Goal: Transaction & Acquisition: Obtain resource

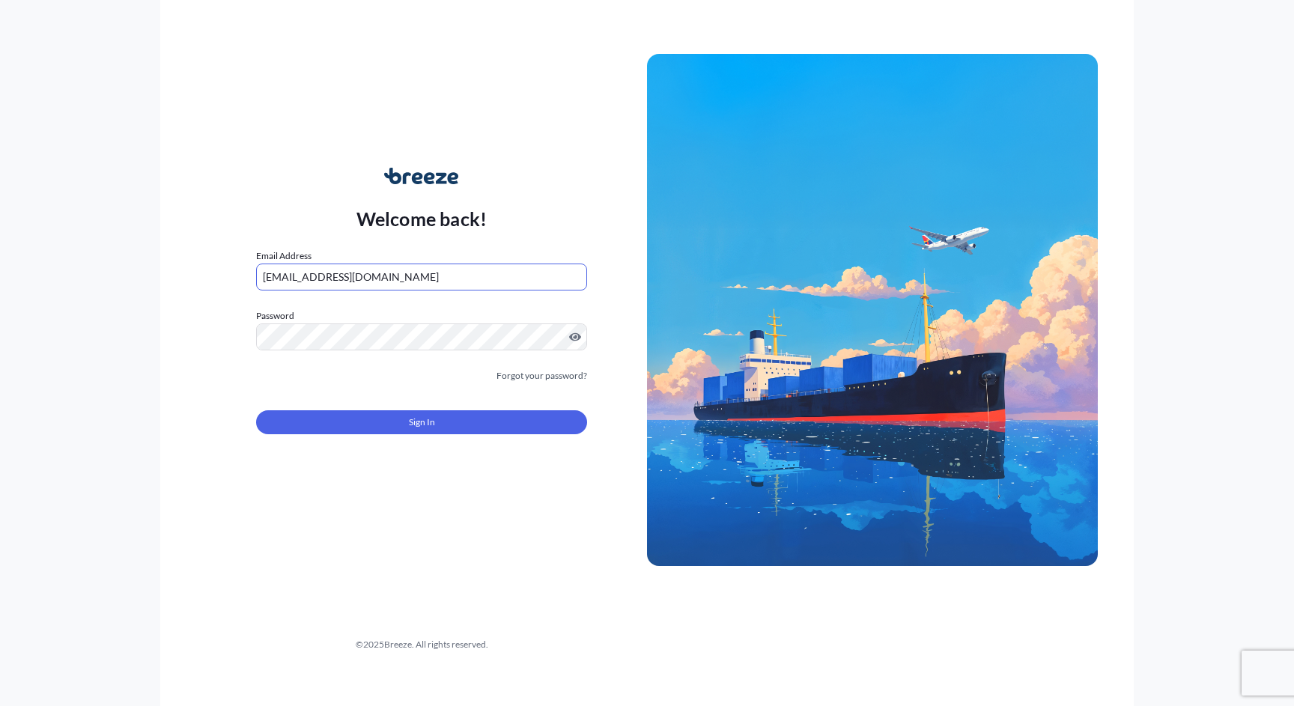
type input "[EMAIL_ADDRESS][DOMAIN_NAME]"
click at [457, 419] on button "Sign In" at bounding box center [421, 422] width 331 height 24
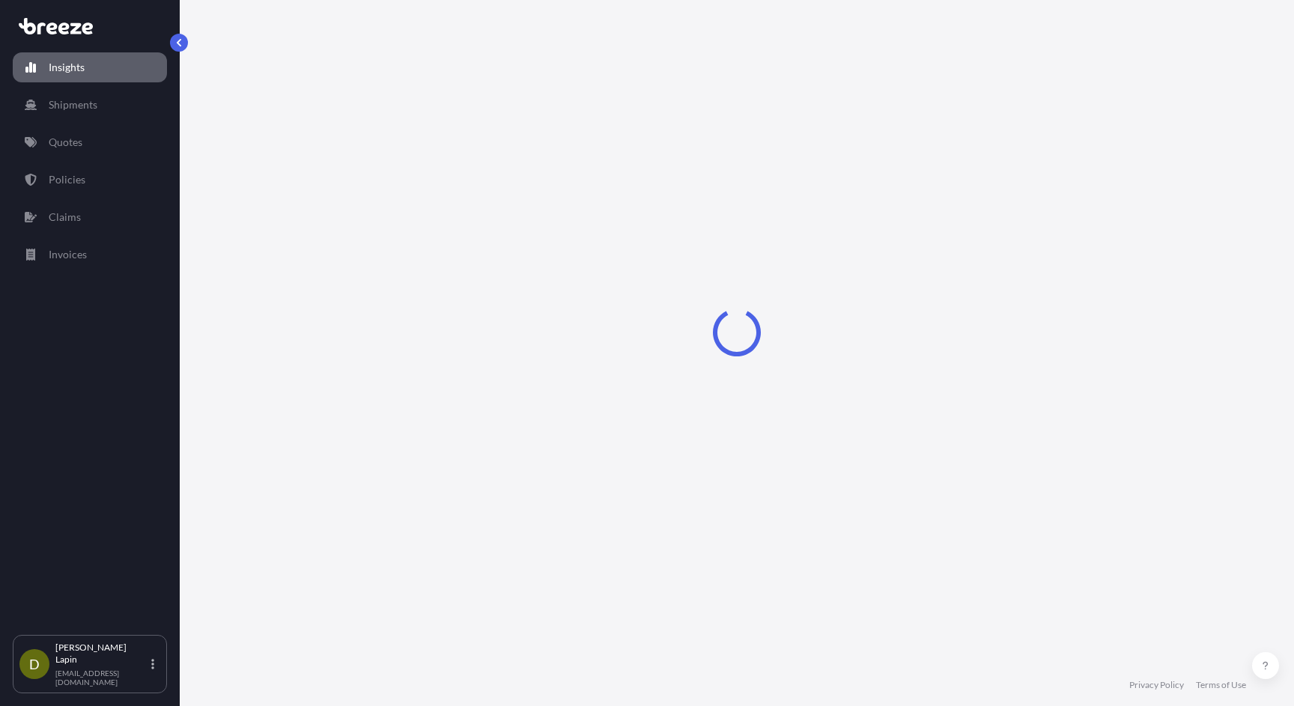
select select "2025"
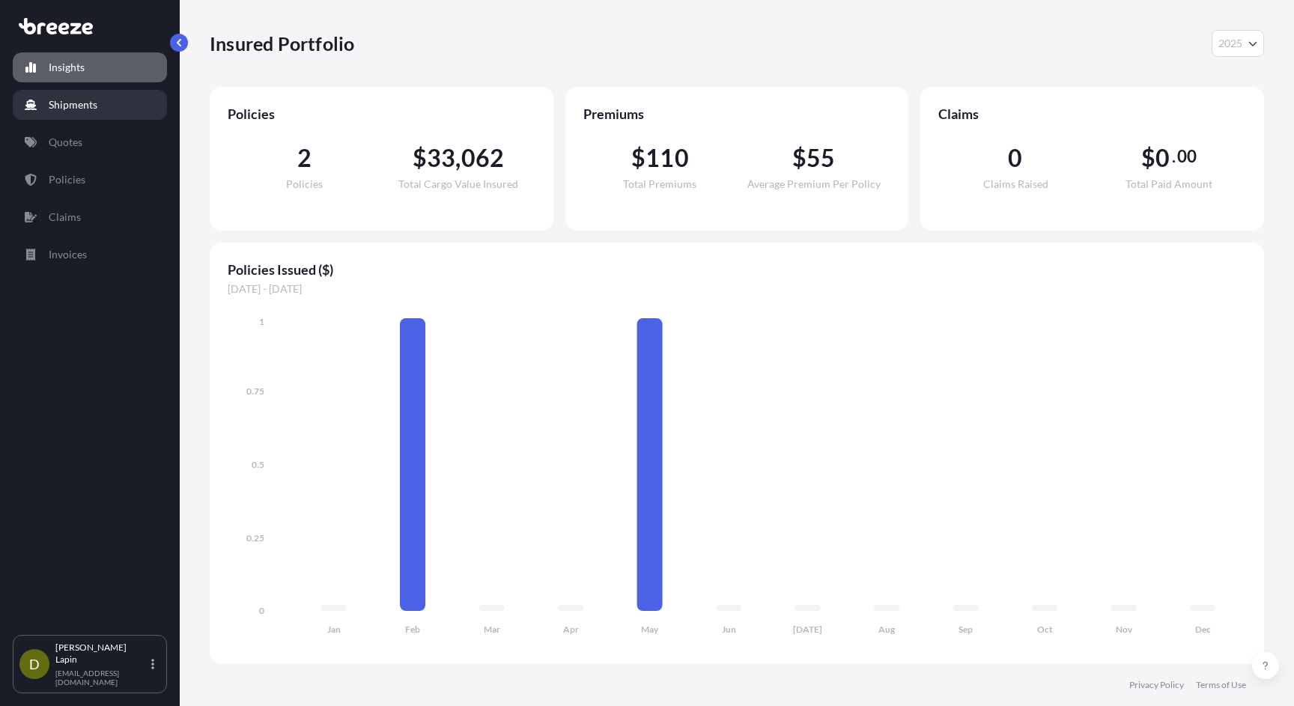
click at [78, 100] on p "Shipments" at bounding box center [73, 104] width 49 height 15
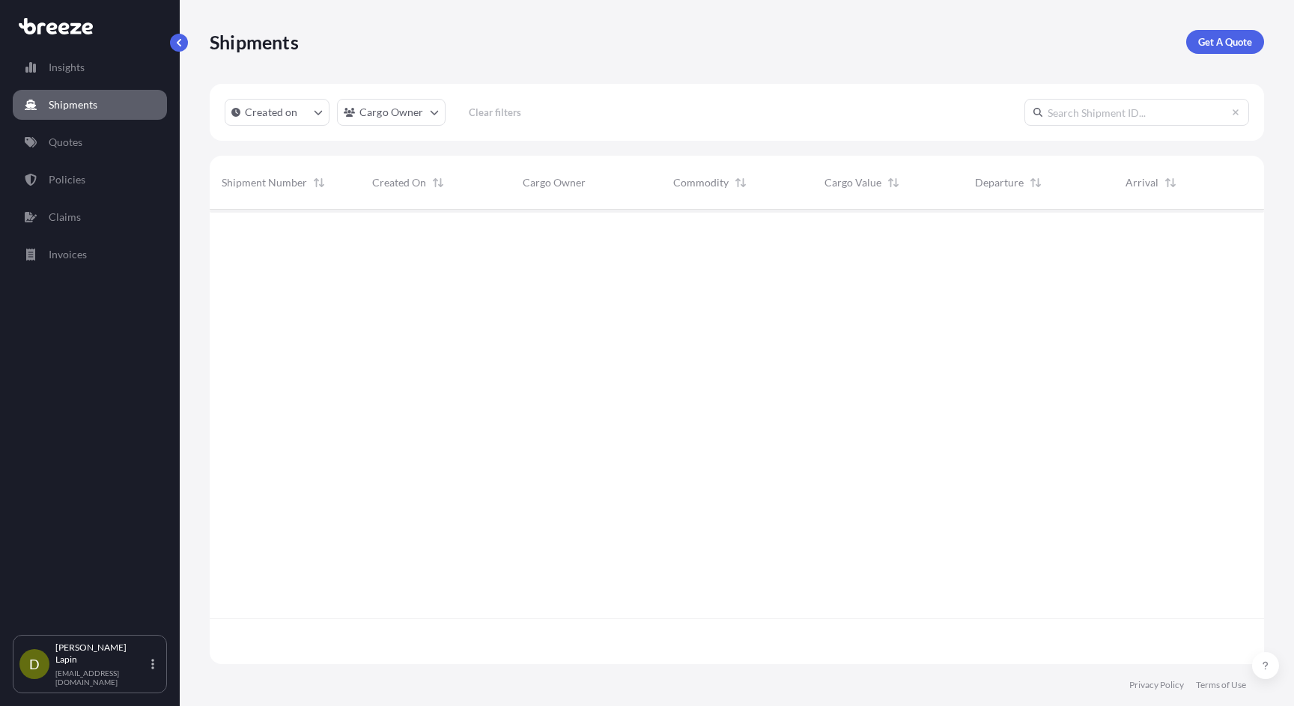
scroll to position [509, 1055]
click at [72, 69] on p "Insights" at bounding box center [67, 67] width 36 height 15
select select "2025"
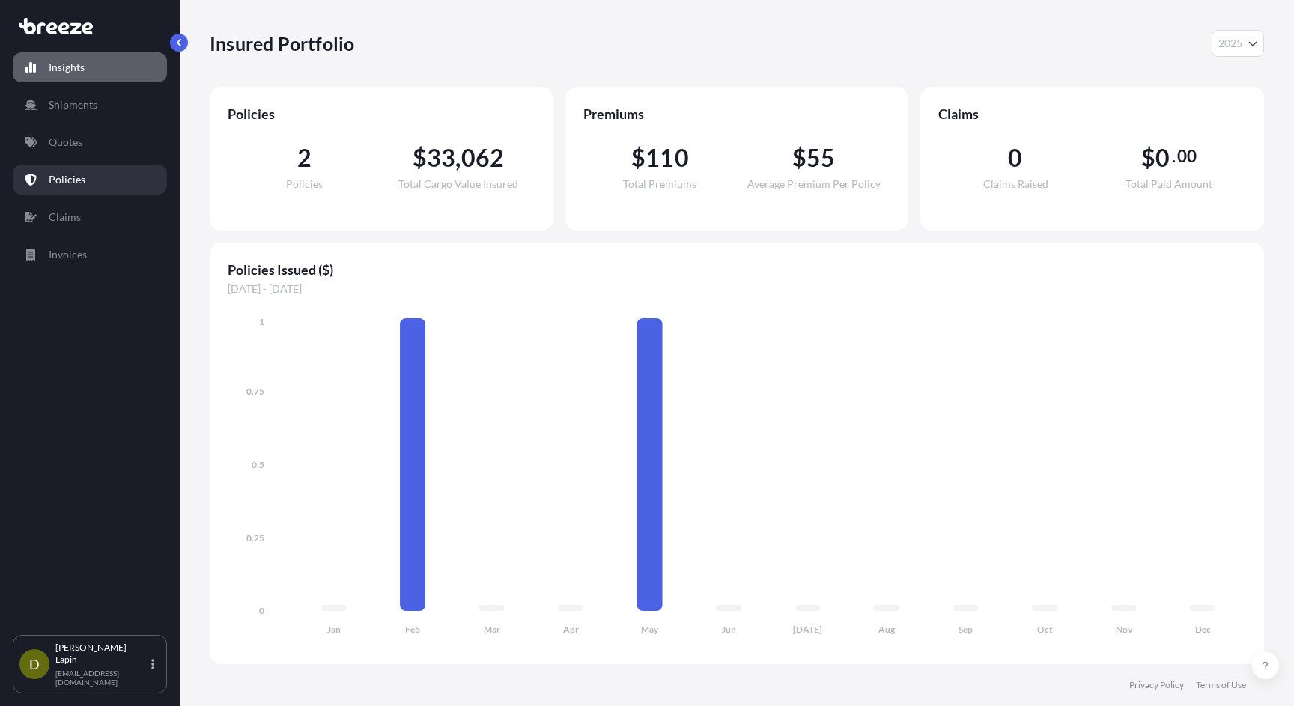
click at [64, 174] on p "Policies" at bounding box center [67, 179] width 37 height 15
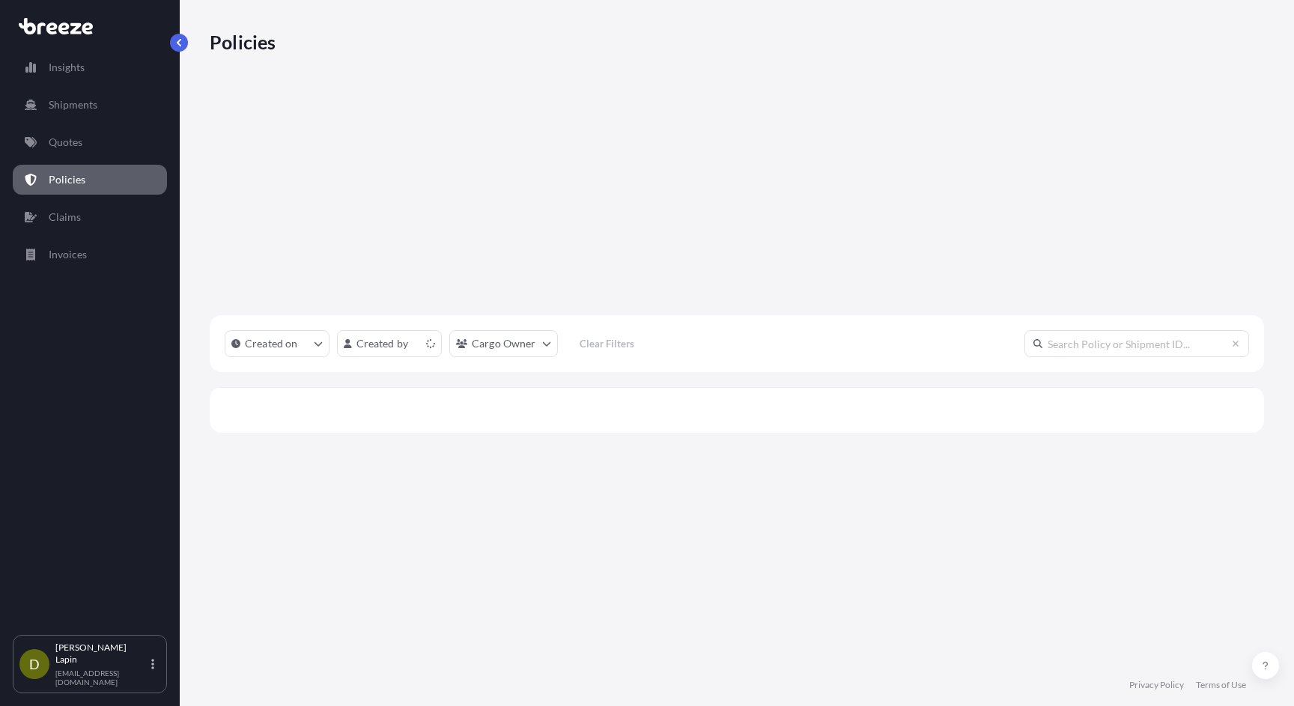
scroll to position [463, 1055]
click at [70, 144] on p "Quotes" at bounding box center [66, 142] width 34 height 15
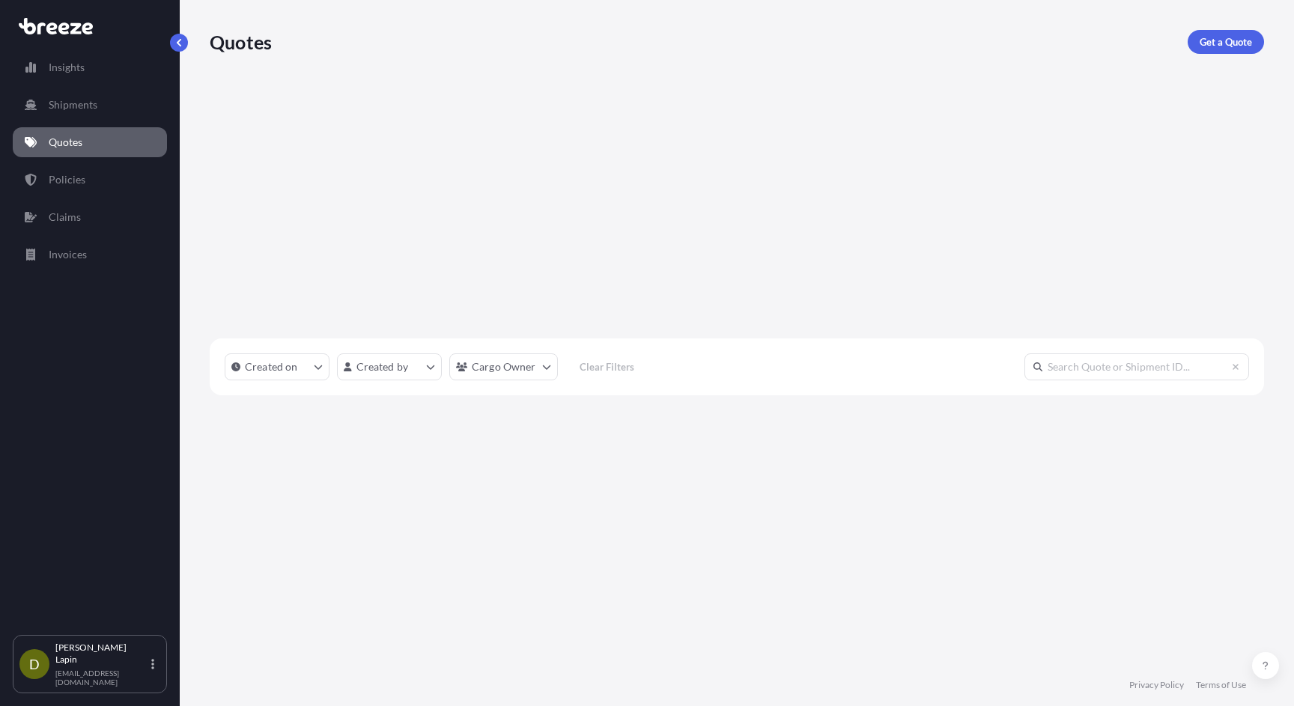
scroll to position [509, 1055]
click at [67, 101] on p "Shipments" at bounding box center [73, 104] width 49 height 15
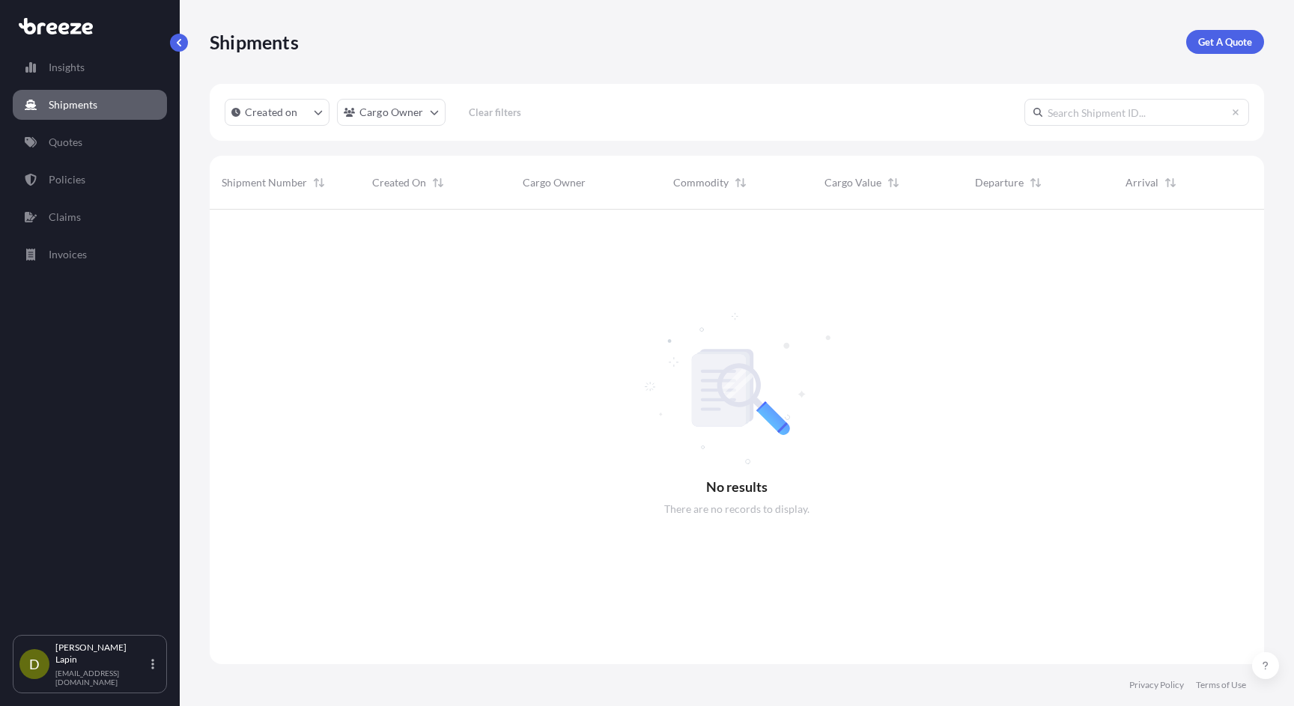
scroll to position [509, 1055]
click at [1228, 40] on p "Get A Quote" at bounding box center [1225, 41] width 54 height 15
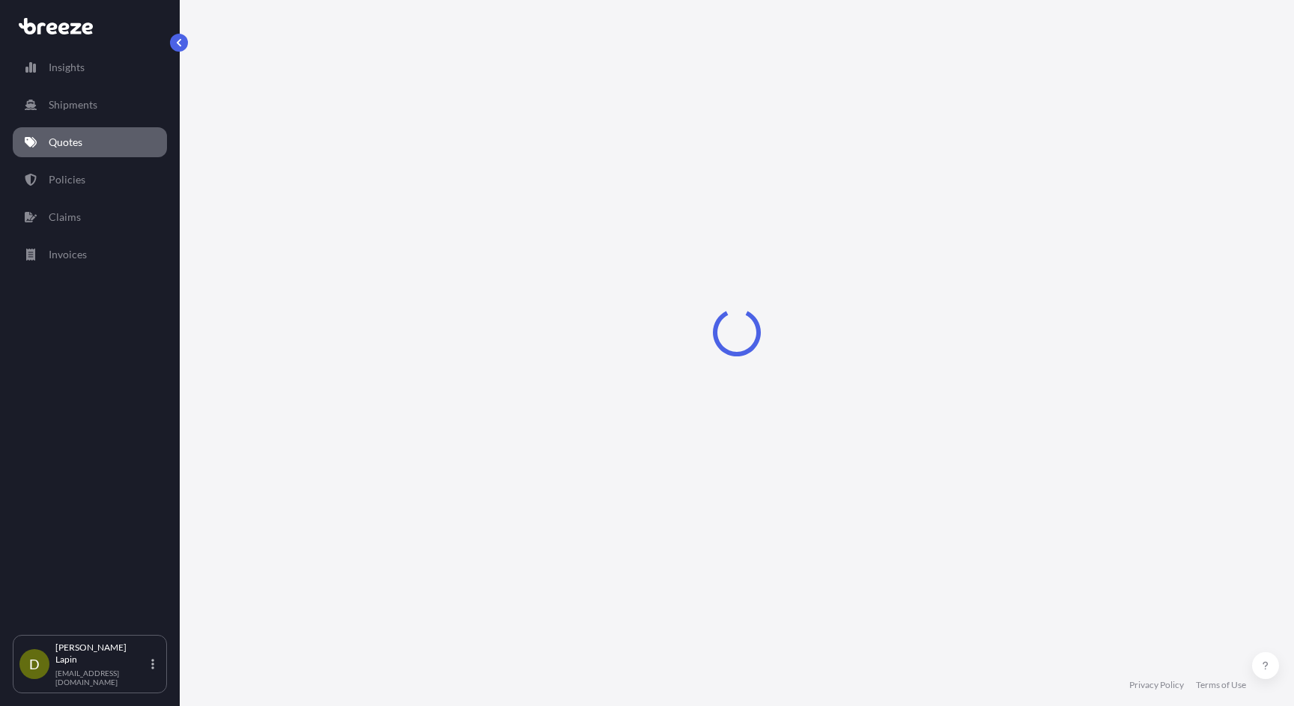
select select "Road"
select select "1"
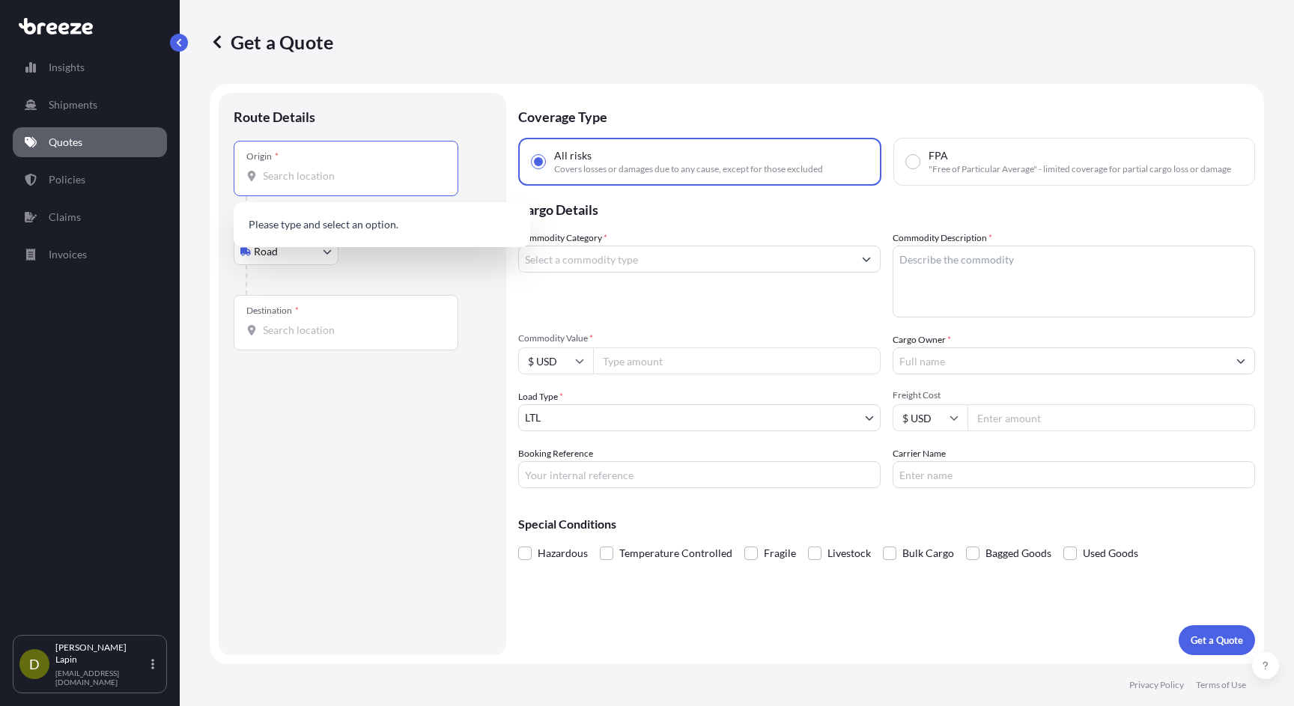
click at [345, 180] on input "Origin *" at bounding box center [351, 176] width 177 height 15
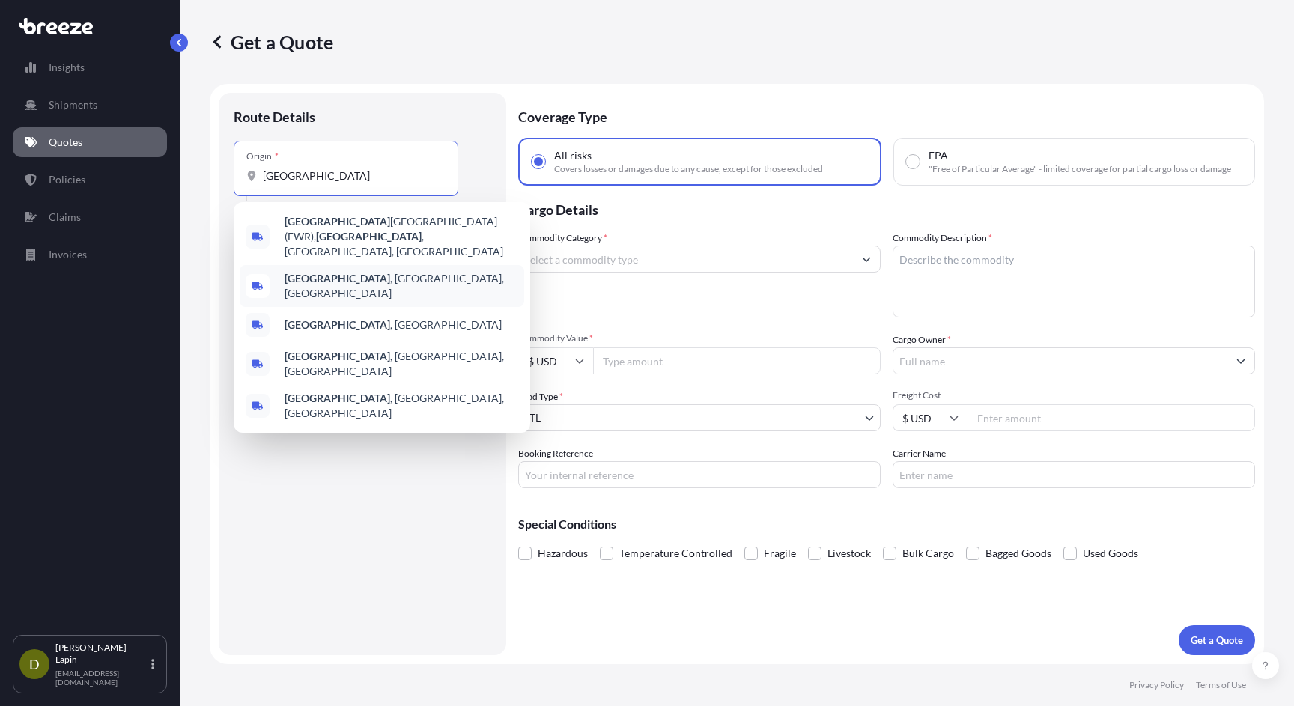
type input "[GEOGRAPHIC_DATA], [GEOGRAPHIC_DATA], [GEOGRAPHIC_DATA]"
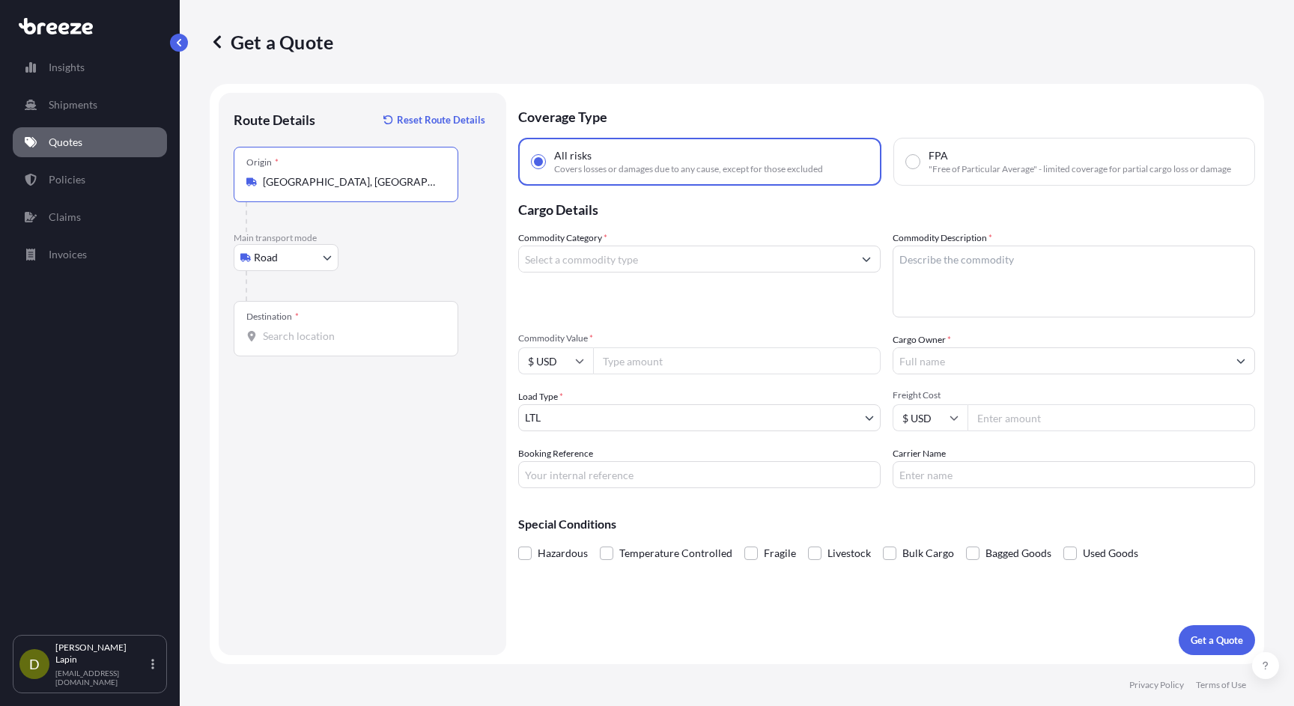
click at [302, 341] on input "Destination *" at bounding box center [351, 336] width 177 height 15
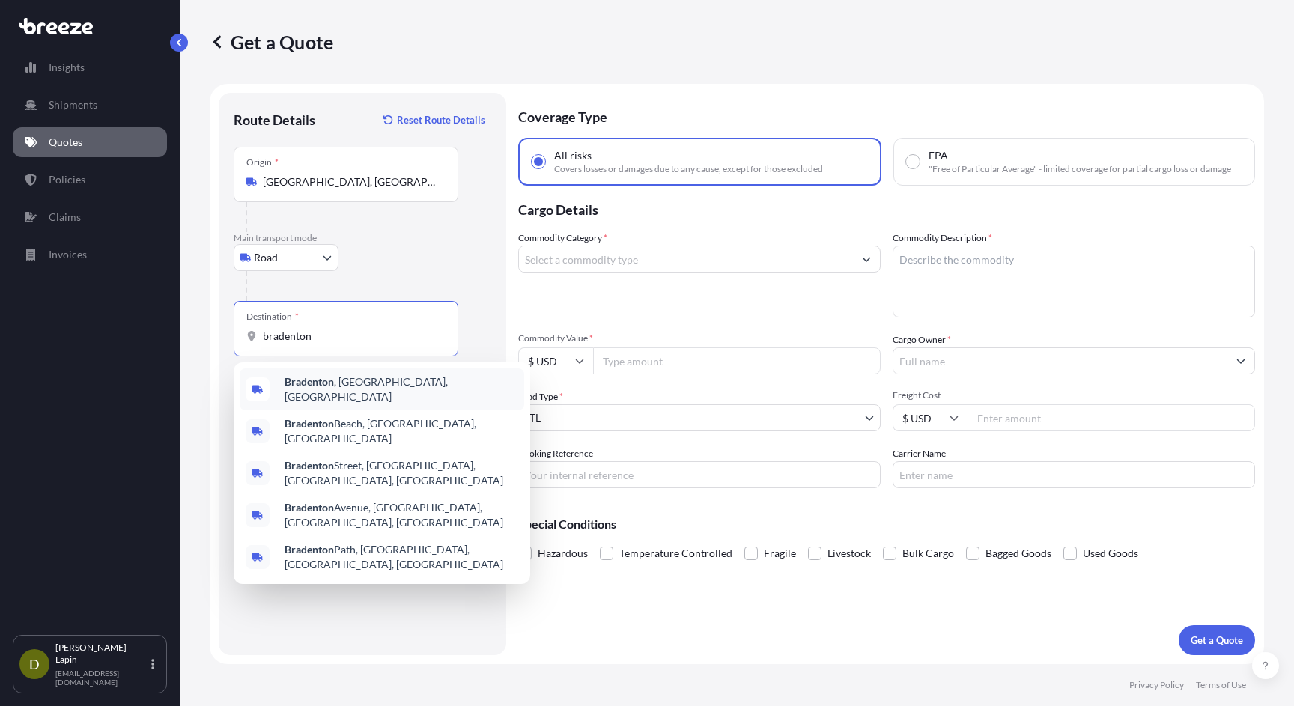
type input "Bradenton, [GEOGRAPHIC_DATA], [GEOGRAPHIC_DATA]"
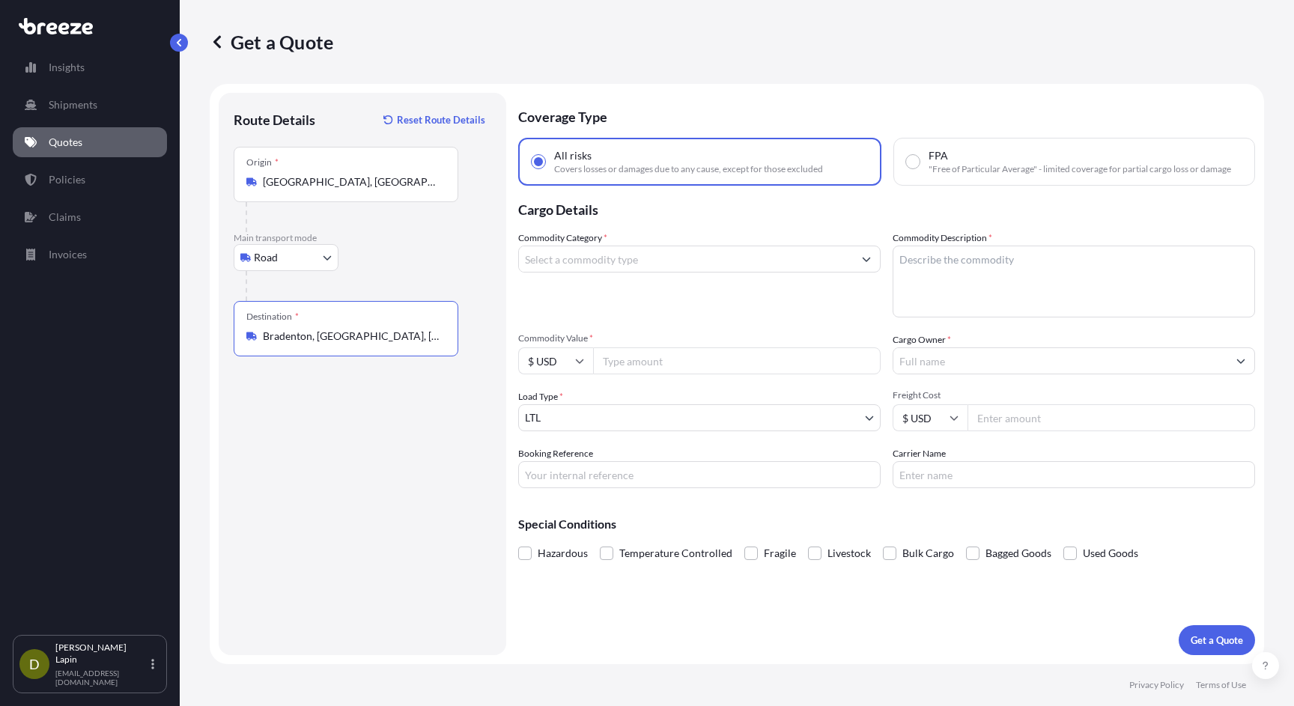
click at [868, 258] on icon "Show suggestions" at bounding box center [866, 259] width 9 height 9
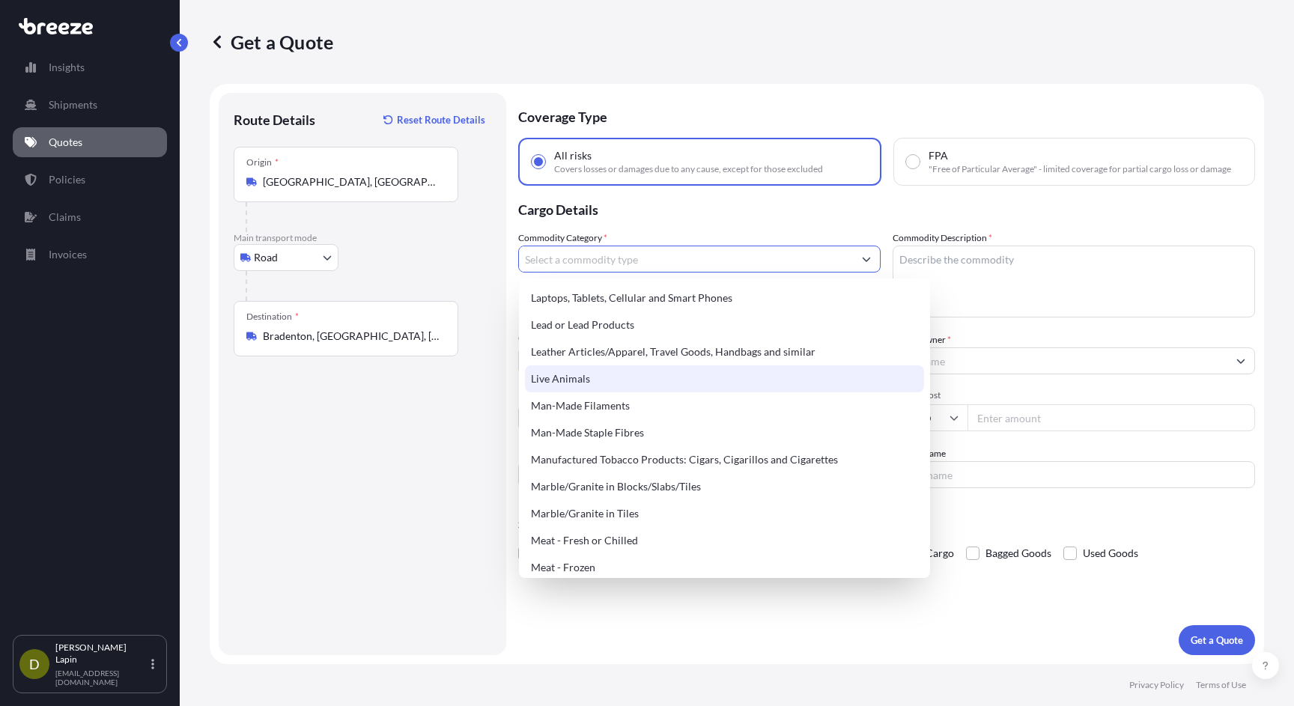
scroll to position [1827, 0]
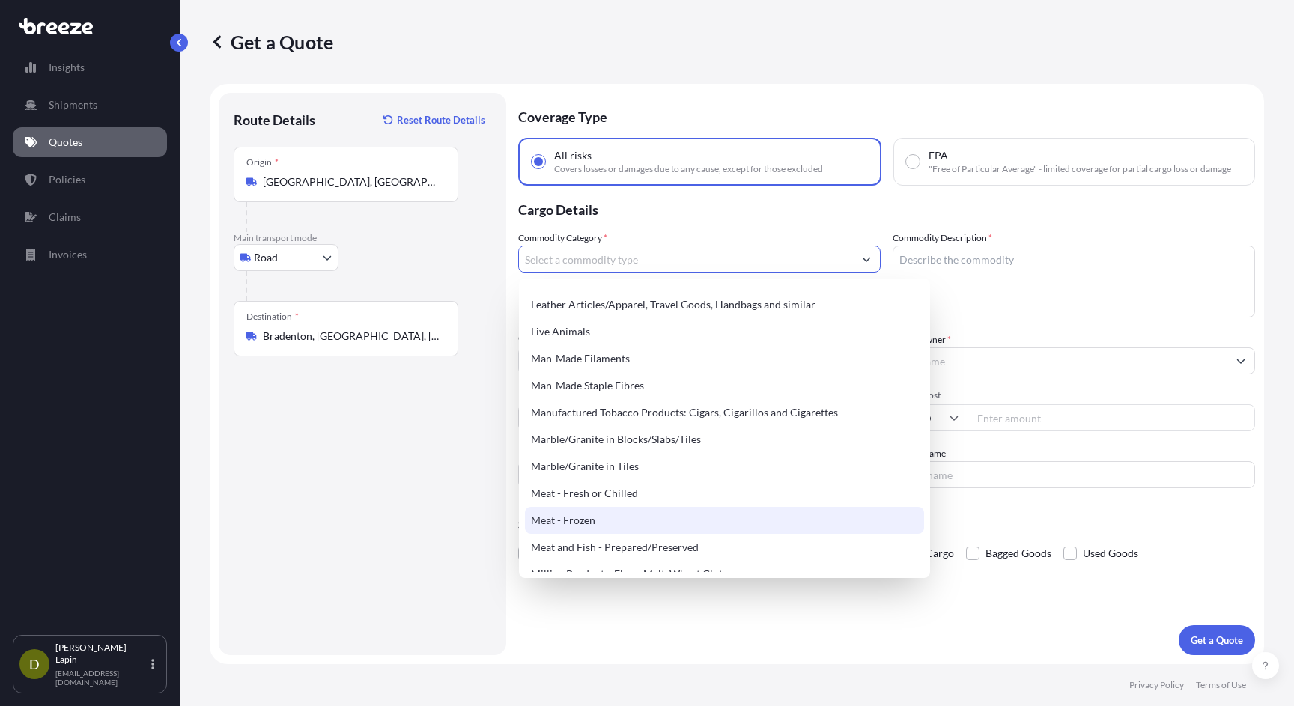
click at [627, 520] on div "Meat - Frozen" at bounding box center [724, 520] width 399 height 27
type input "Meat - Frozen"
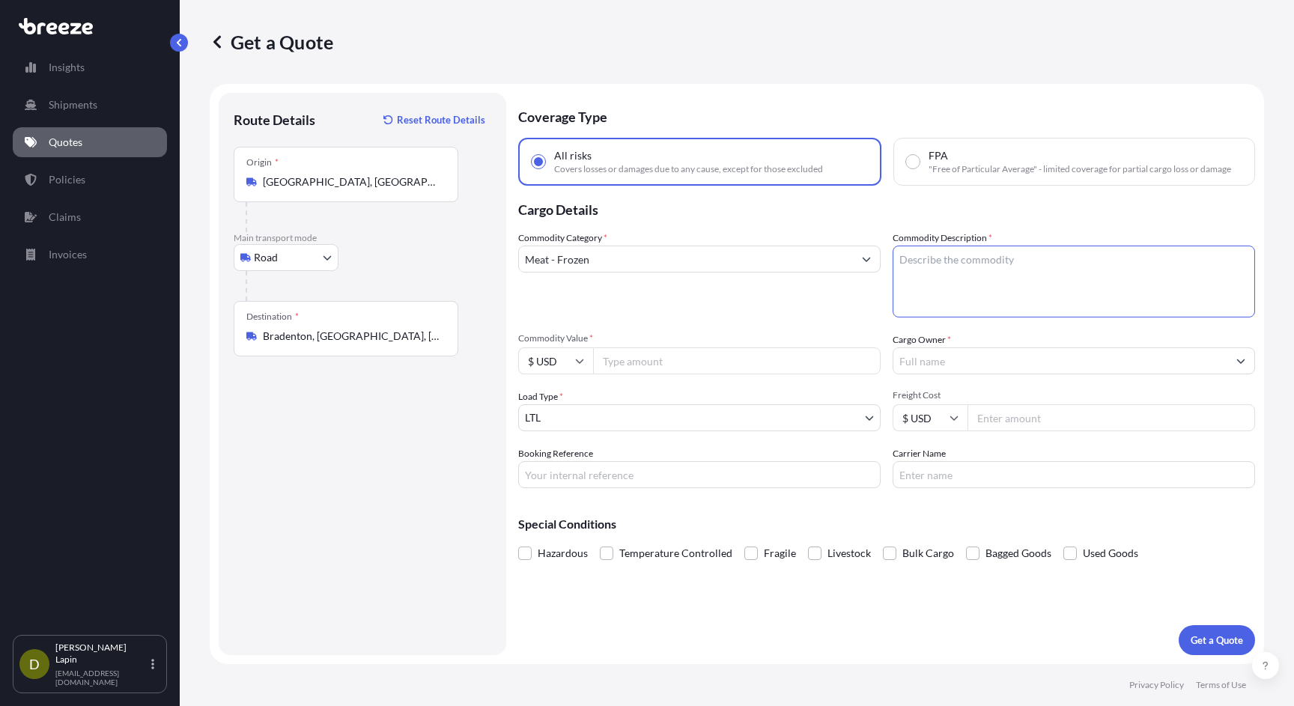
click at [907, 260] on textarea "Commodity Description *" at bounding box center [1074, 282] width 363 height 72
type textarea "2 pallets of 2,000 pounds each raw meat"
click at [672, 363] on input "Commodity Value *" at bounding box center [737, 361] width 288 height 27
type input "20000"
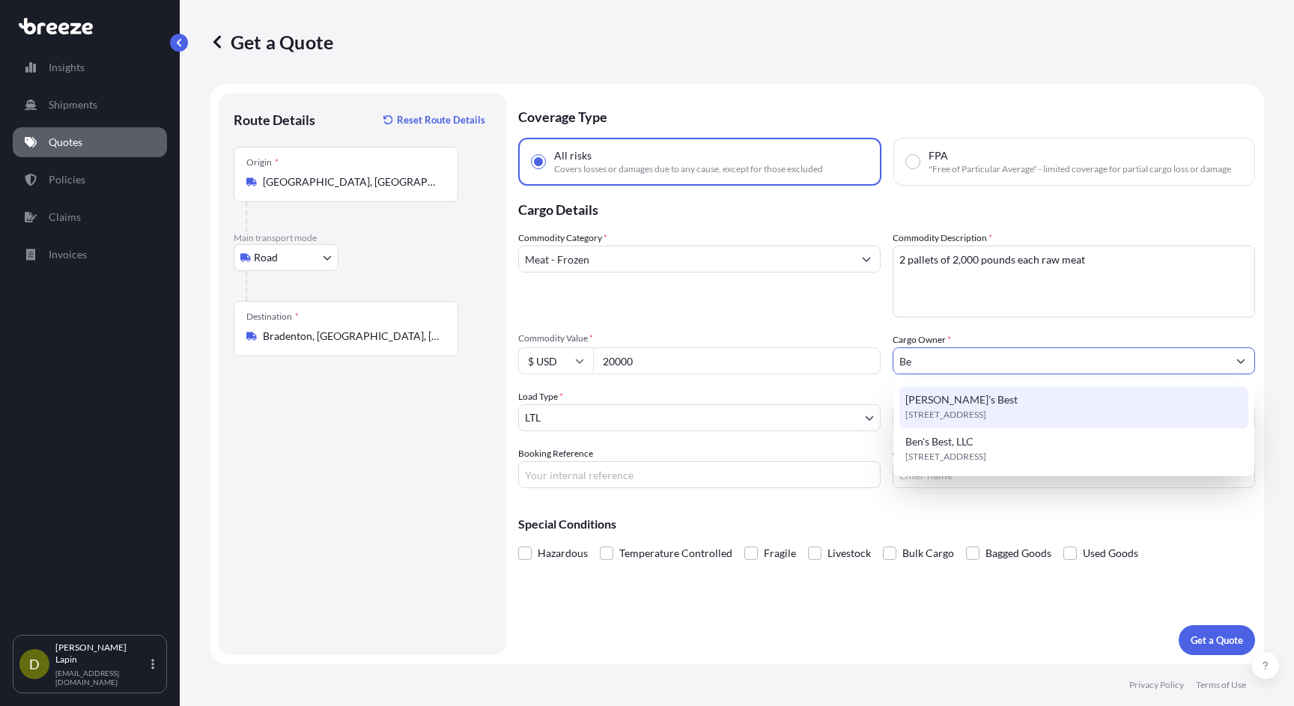
click at [942, 404] on span "[PERSON_NAME]'s Best" at bounding box center [962, 400] width 112 height 15
type input "[PERSON_NAME]'s Best"
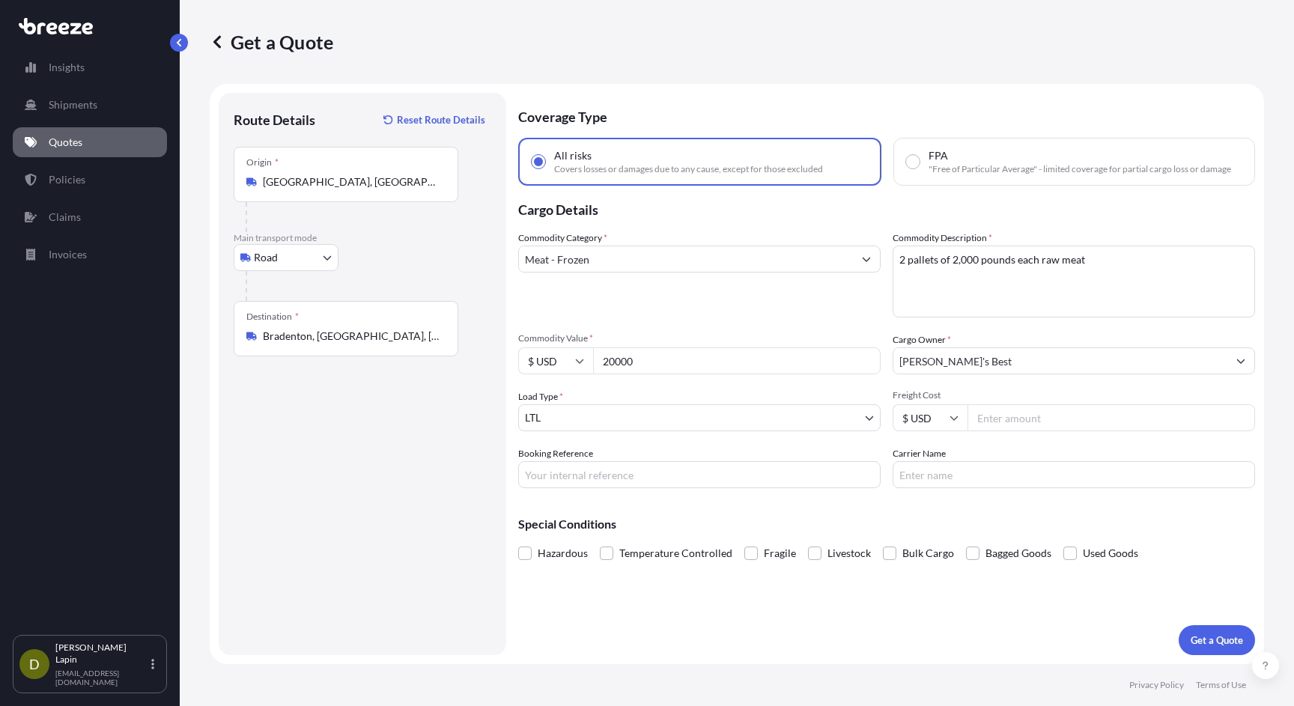
click at [994, 415] on input "Freight Cost" at bounding box center [1112, 417] width 288 height 27
type input "700"
click at [706, 476] on input "Booking Reference" at bounding box center [699, 474] width 363 height 27
type input "BB001"
type input "Sunland Distribution"
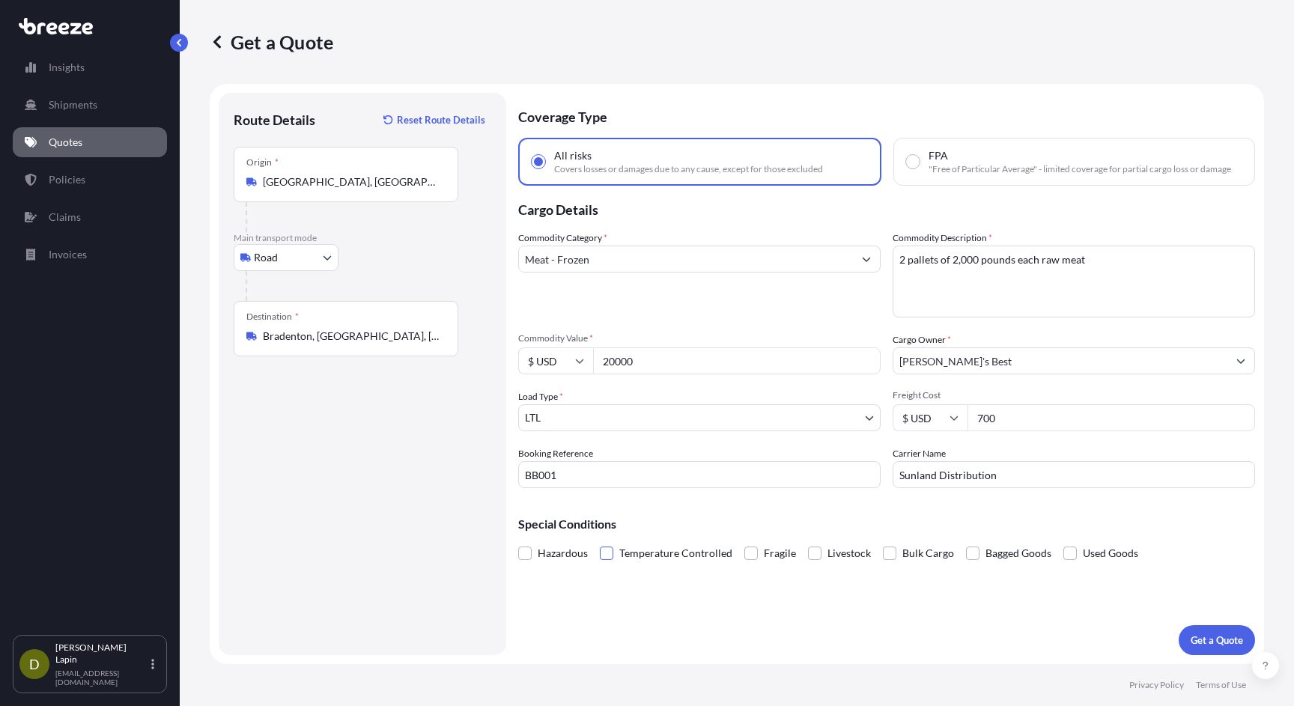
click at [604, 553] on span at bounding box center [606, 553] width 13 height 13
click at [600, 542] on input "Temperature Controlled" at bounding box center [600, 542] width 0 height 0
click at [1213, 636] on p "Get a Quote" at bounding box center [1217, 640] width 52 height 15
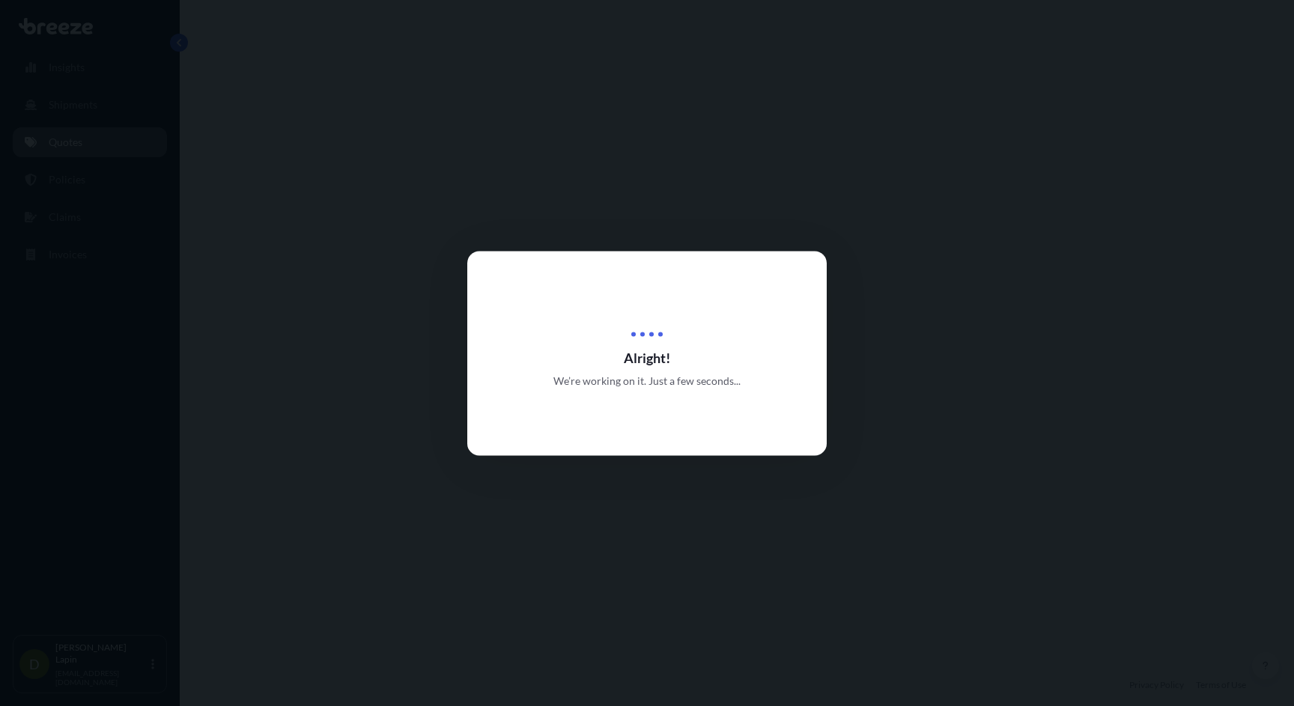
select select "Road"
select select "1"
